Goal: Transaction & Acquisition: Purchase product/service

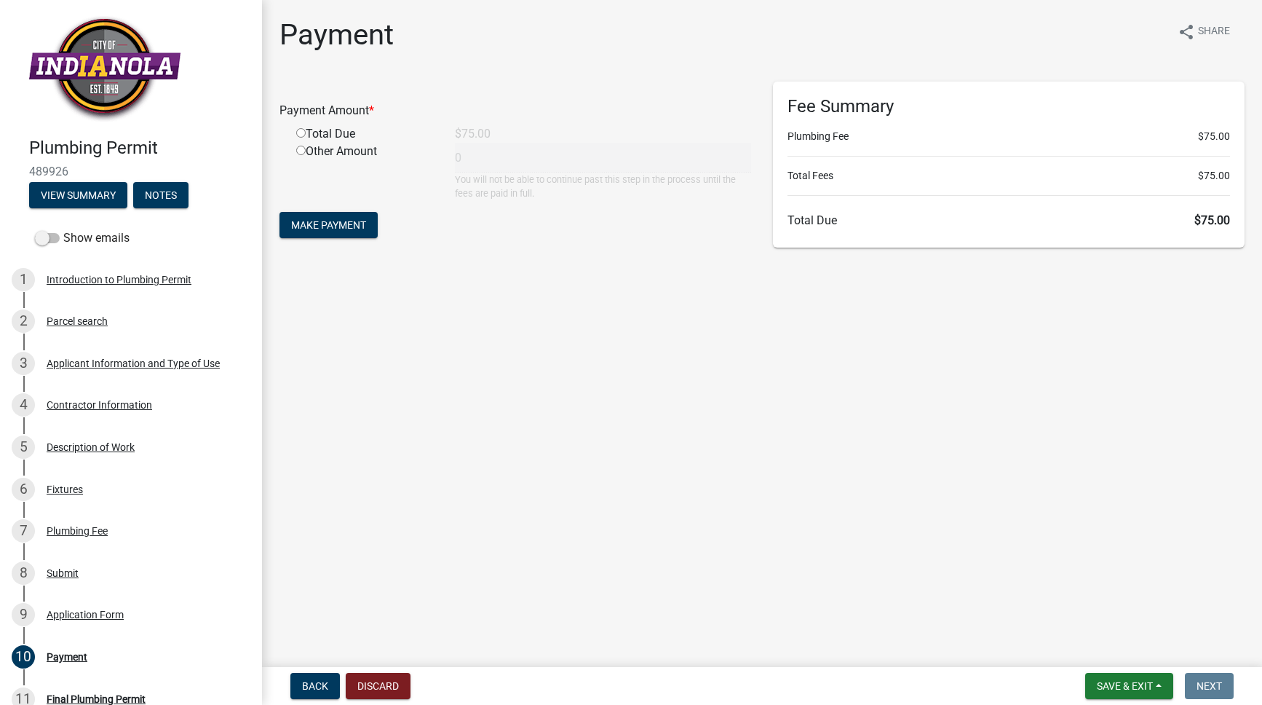
click at [325, 130] on div "Total Due" at bounding box center [364, 133] width 159 height 17
click at [302, 133] on input "radio" at bounding box center [300, 132] width 9 height 9
radio input "true"
type input "75"
click at [330, 221] on span "Make Payment" at bounding box center [328, 225] width 75 height 12
